Goal: Transaction & Acquisition: Purchase product/service

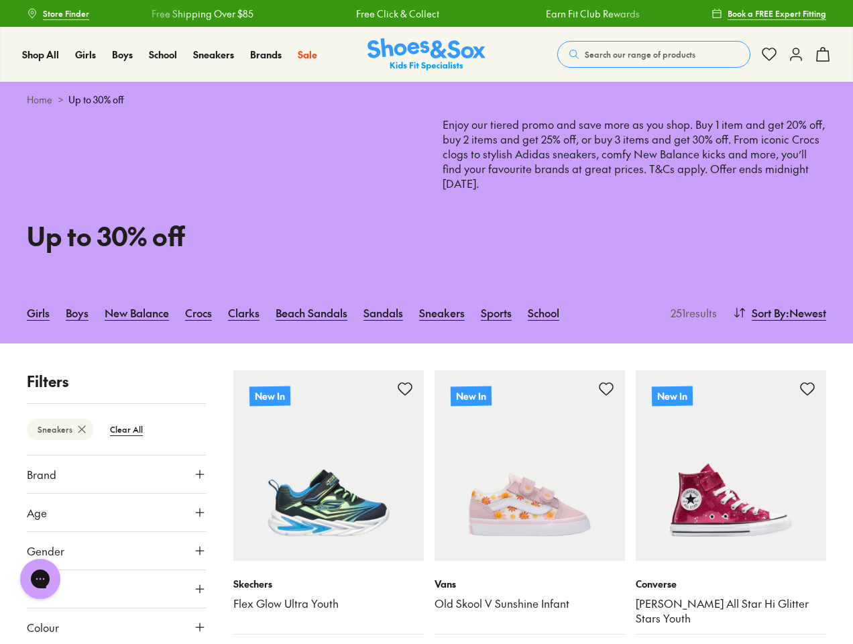
click at [654, 54] on span "Search our range of products" at bounding box center [640, 54] width 111 height 12
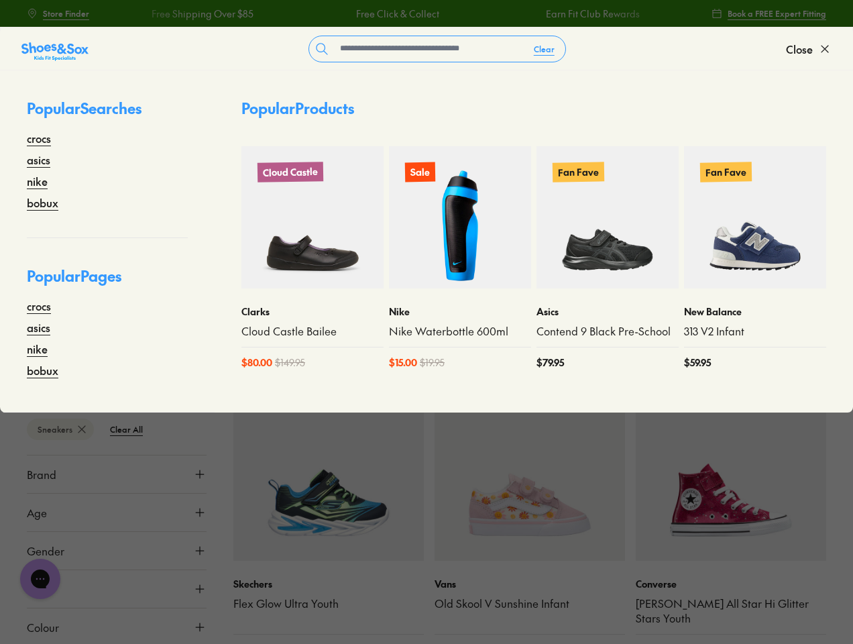
click at [545, 49] on button "Clear" at bounding box center [544, 49] width 42 height 24
click at [809, 49] on span "Close" at bounding box center [799, 49] width 27 height 16
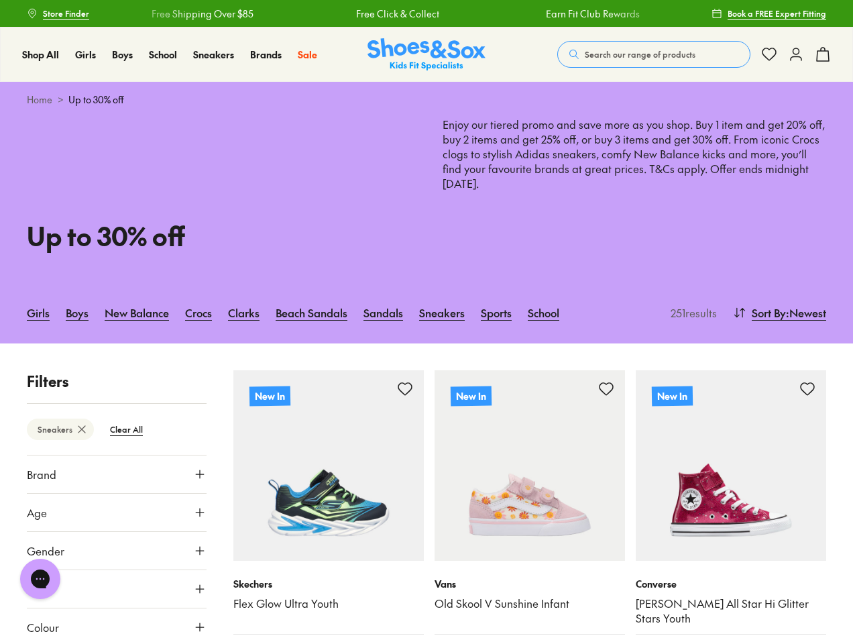
click at [823, 54] on icon at bounding box center [823, 54] width 16 height 16
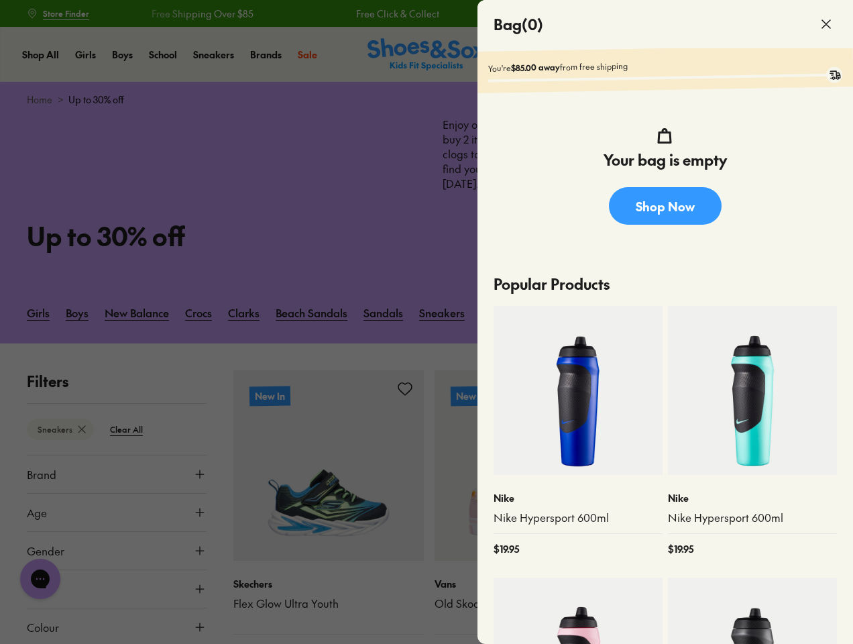
click at [778, 313] on div at bounding box center [426, 322] width 853 height 644
click at [60, 429] on btn "Sneakers" at bounding box center [60, 428] width 67 height 21
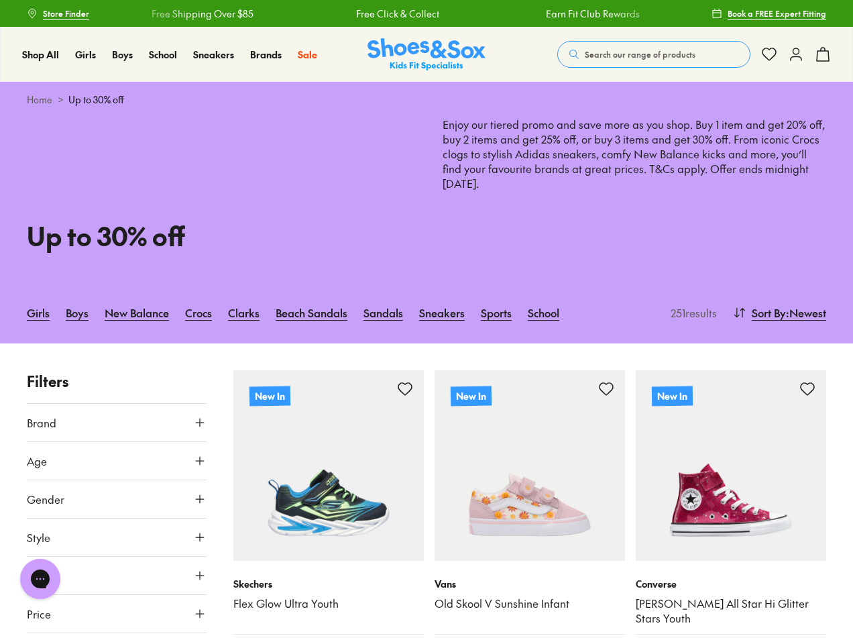
scroll to position [276, 0]
